Goal: Task Accomplishment & Management: Complete application form

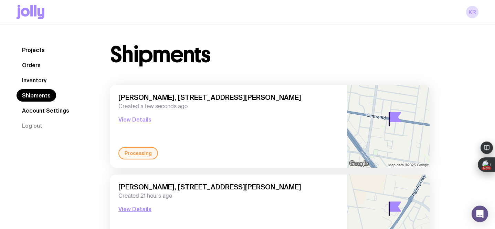
click at [41, 79] on link "Inventory" at bounding box center [34, 80] width 35 height 12
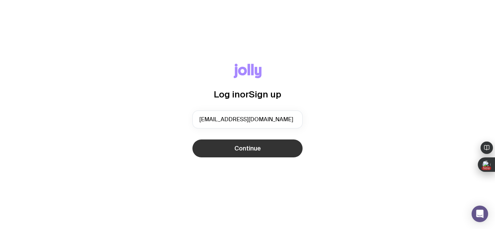
click at [227, 145] on button "Continue" at bounding box center [248, 149] width 110 height 18
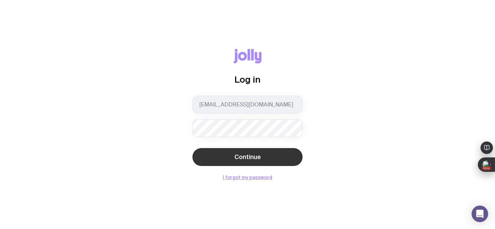
click at [235, 157] on span "Continue" at bounding box center [248, 157] width 27 height 8
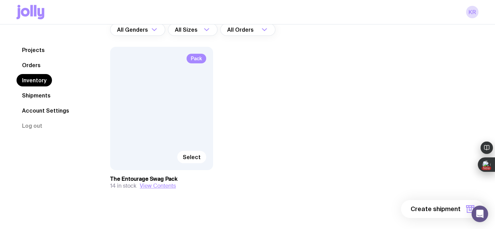
scroll to position [69, 0]
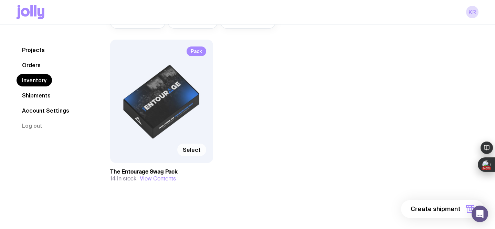
click at [194, 147] on span "Select" at bounding box center [192, 149] width 18 height 7
click at [0, 0] on input "Select" at bounding box center [0, 0] width 0 height 0
click at [441, 210] on button "1 item" at bounding box center [459, 209] width 50 height 18
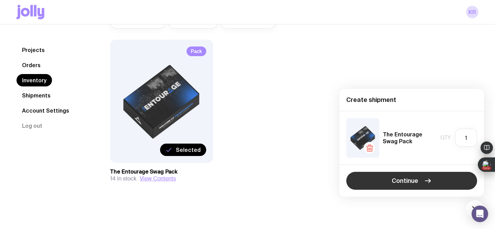
click at [404, 179] on span "Continue" at bounding box center [405, 181] width 27 height 8
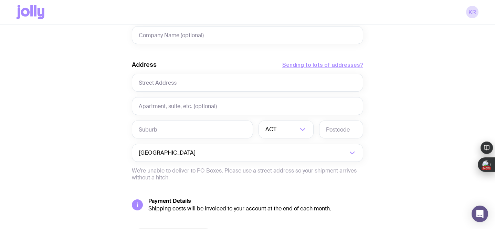
scroll to position [293, 0]
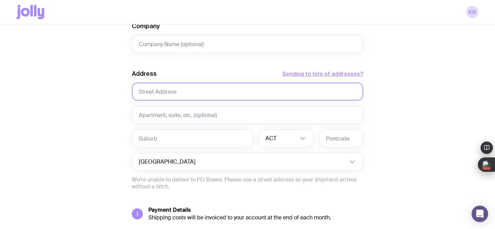
click at [195, 93] on input "text" at bounding box center [248, 92] width 232 height 18
paste input "[STREET_ADDRESS]"
drag, startPoint x: 246, startPoint y: 93, endPoint x: 186, endPoint y: 94, distance: 60.3
click at [186, 94] on input "[STREET_ADDRESS]" at bounding box center [248, 92] width 232 height 18
type input "[STREET_ADDRESS]"
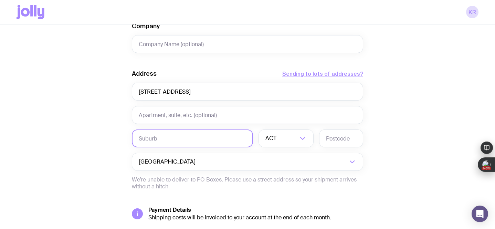
click at [170, 136] on input "text" at bounding box center [192, 139] width 121 height 18
paste input "[STREET_ADDRESS]"
drag, startPoint x: 190, startPoint y: 140, endPoint x: 130, endPoint y: 137, distance: 60.0
click at [130, 137] on div "Create shipment Shipment details 1 The Entourage Swag Pack First Name Last Name…" at bounding box center [248, 21] width 462 height 524
type input "Raceview, QLD, 4305"
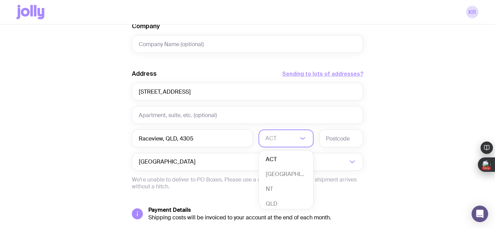
click at [278, 136] on input "Search for option" at bounding box center [282, 139] width 32 height 18
click at [284, 201] on li "QLD" at bounding box center [286, 202] width 54 height 15
click at [336, 142] on input "text" at bounding box center [341, 139] width 44 height 18
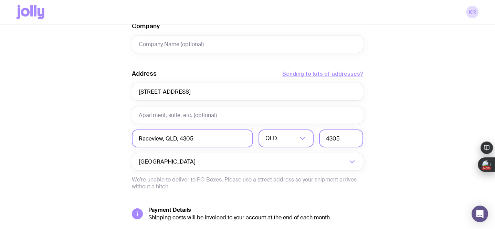
type input "4305"
click at [210, 141] on input "Raceview, QLD, 4305" at bounding box center [192, 139] width 121 height 18
drag, startPoint x: 210, startPoint y: 141, endPoint x: 162, endPoint y: 142, distance: 47.9
click at [162, 142] on input "Raceview, QLD, 4305" at bounding box center [192, 139] width 121 height 18
type input "Raceview"
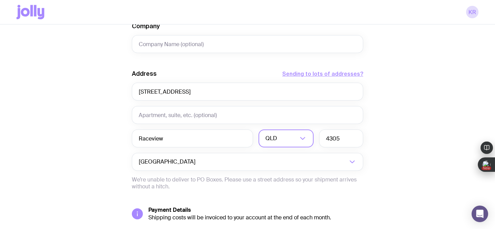
click at [65, 169] on div "Create shipment Shipment details 1 The Entourage Swag Pack First Name Last Name…" at bounding box center [248, 21] width 462 height 524
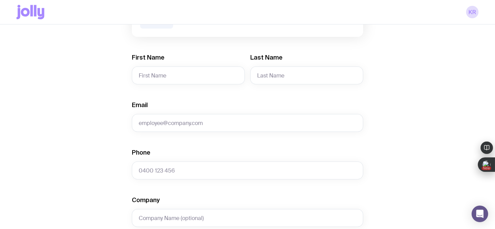
scroll to position [129, 0]
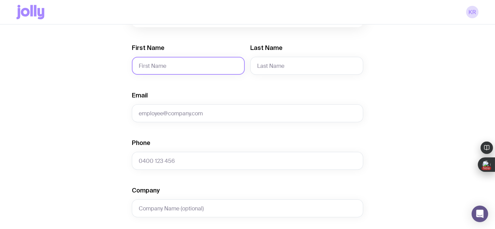
click at [182, 67] on input "First Name" at bounding box center [188, 66] width 113 height 18
paste input "[PERSON_NAME]"
drag, startPoint x: 182, startPoint y: 67, endPoint x: 153, endPoint y: 68, distance: 29.0
click at [153, 68] on input "[PERSON_NAME]" at bounding box center [188, 66] width 113 height 18
type input "[PERSON_NAME]"
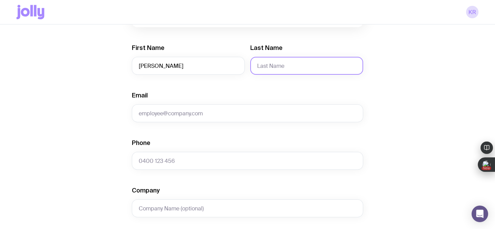
click at [277, 63] on input "Last Name" at bounding box center [306, 66] width 113 height 18
type input "V"
paste input "[PERSON_NAME]"
drag, startPoint x: 274, startPoint y: 67, endPoint x: 251, endPoint y: 68, distance: 22.8
click at [251, 68] on input "[PERSON_NAME]" at bounding box center [306, 66] width 113 height 18
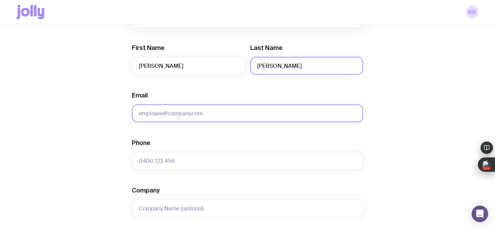
type input "[PERSON_NAME]"
click at [176, 115] on input "Email" at bounding box center [248, 113] width 232 height 18
paste input "[PERSON_NAME][EMAIL_ADDRESS][DOMAIN_NAME]"
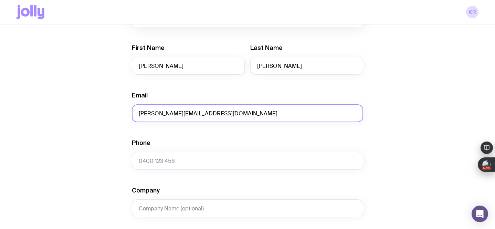
type input "[PERSON_NAME][EMAIL_ADDRESS][DOMAIN_NAME]"
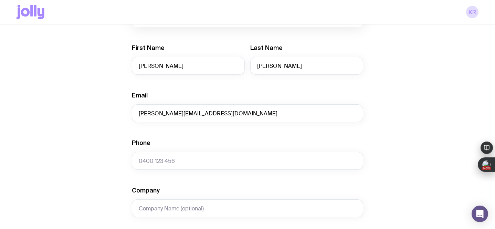
click at [101, 171] on div "Create shipment Shipment details 1 The Entourage Swag Pack First Name [PERSON_N…" at bounding box center [248, 186] width 462 height 524
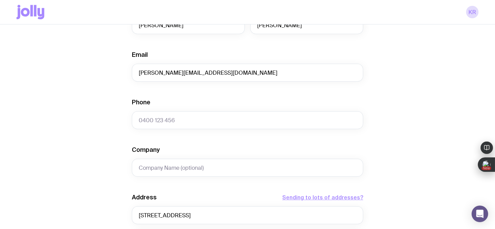
scroll to position [170, 0]
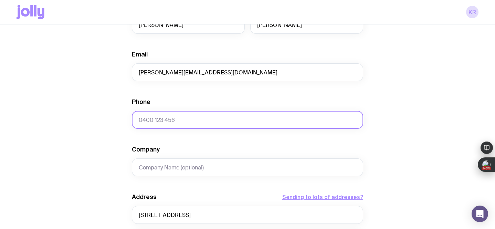
click at [141, 123] on input "Phone" at bounding box center [248, 120] width 232 height 18
paste input "437 227 026"
click at [139, 122] on input "437 227 026" at bounding box center [248, 120] width 232 height 18
type input "0437 227 026"
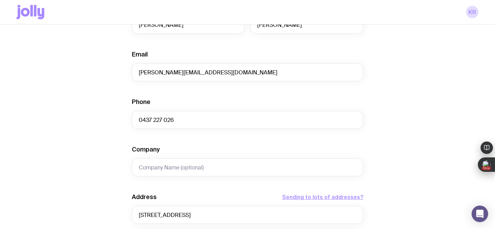
click at [82, 160] on div "Create shipment Shipment details 1 The Entourage Swag Pack First Name [PERSON_N…" at bounding box center [248, 145] width 462 height 524
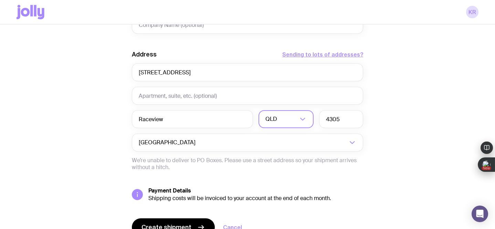
scroll to position [347, 0]
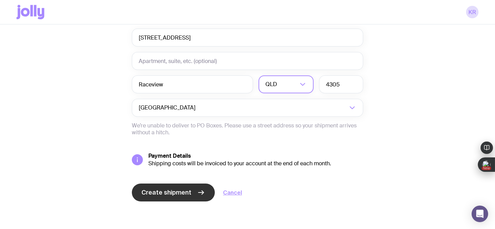
click at [155, 189] on span "Create shipment" at bounding box center [167, 192] width 50 height 8
